Goal: Task Accomplishment & Management: Manage account settings

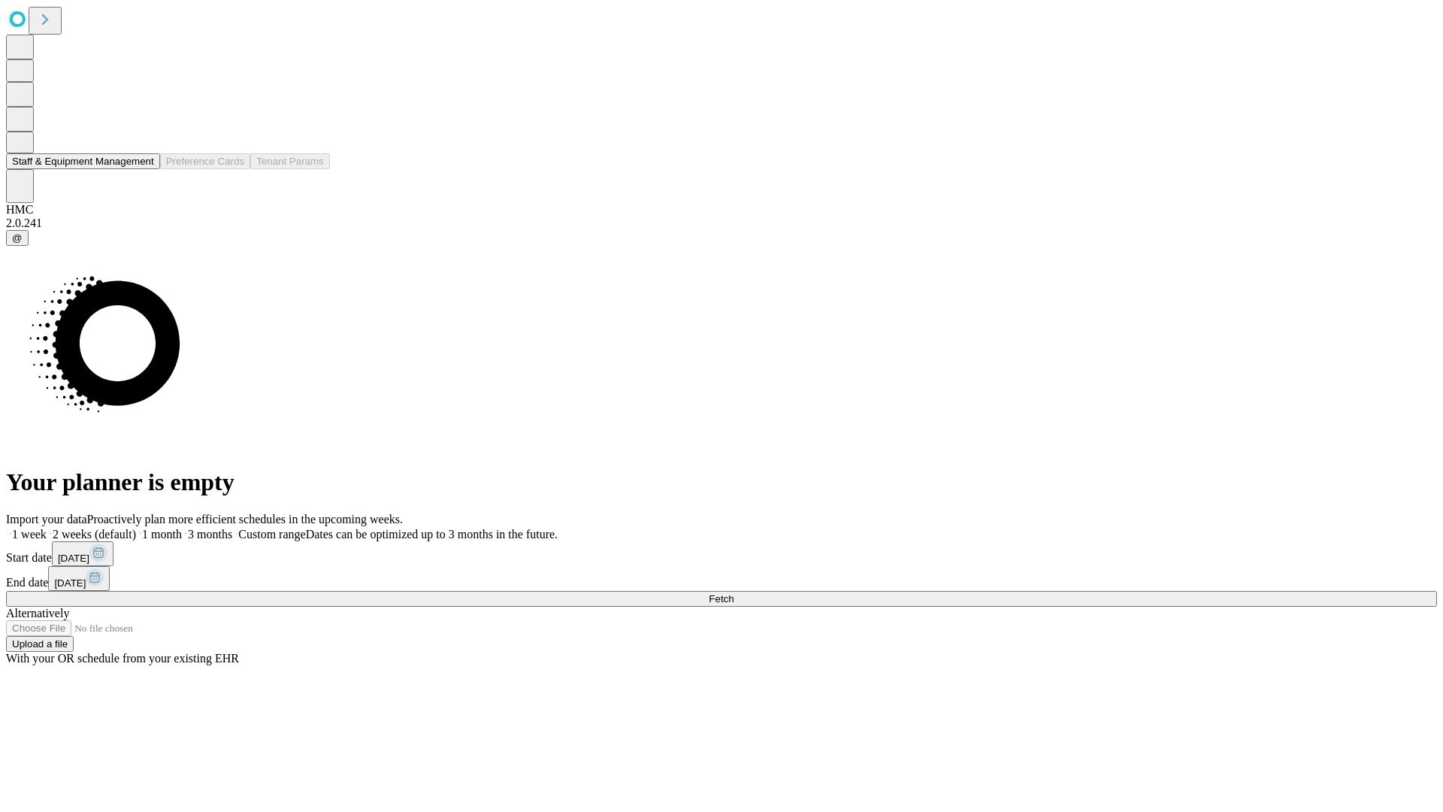
click at [141, 169] on button "Staff & Equipment Management" at bounding box center [83, 161] width 154 height 16
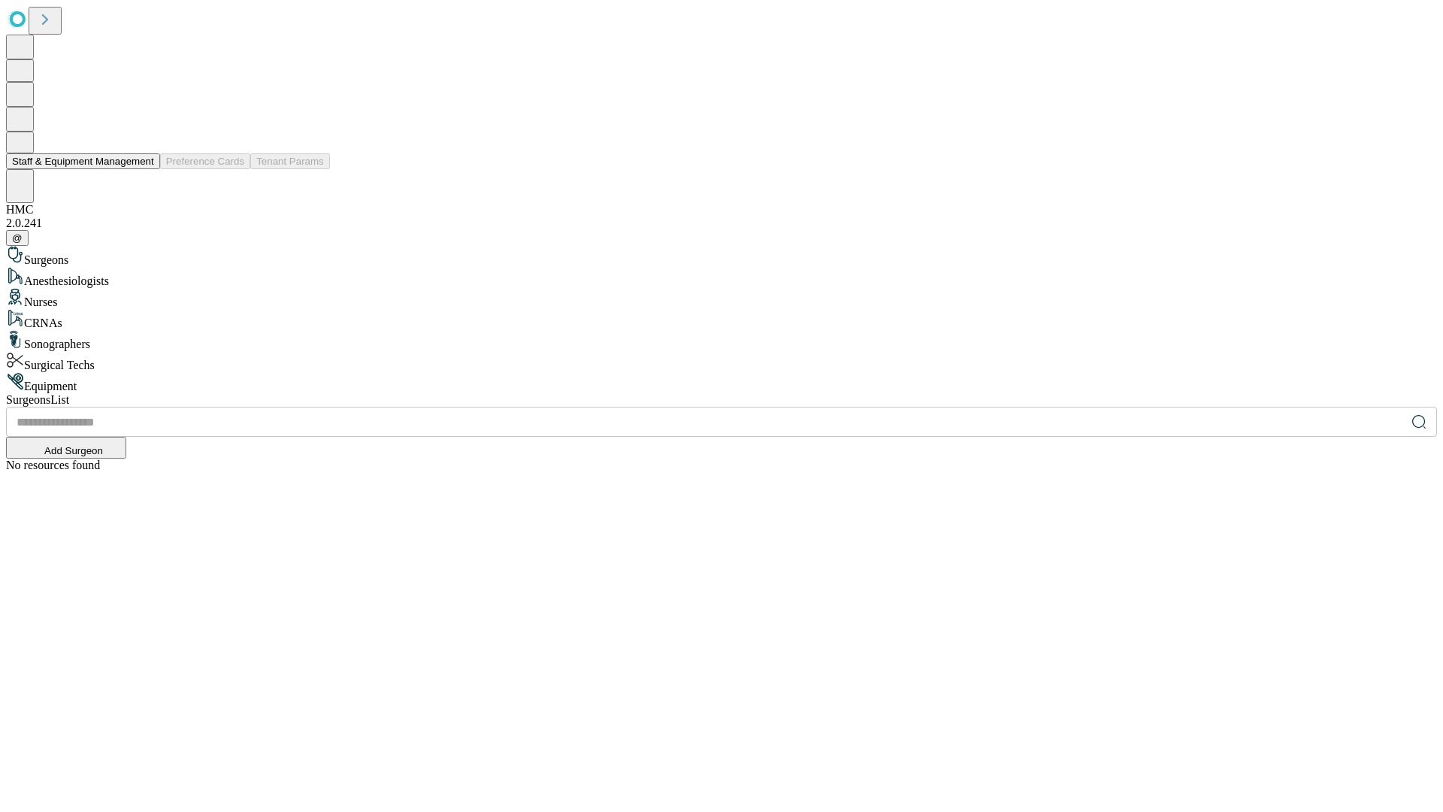
click at [144, 169] on button "Staff & Equipment Management" at bounding box center [83, 161] width 154 height 16
